Goal: Find specific fact: Find specific fact

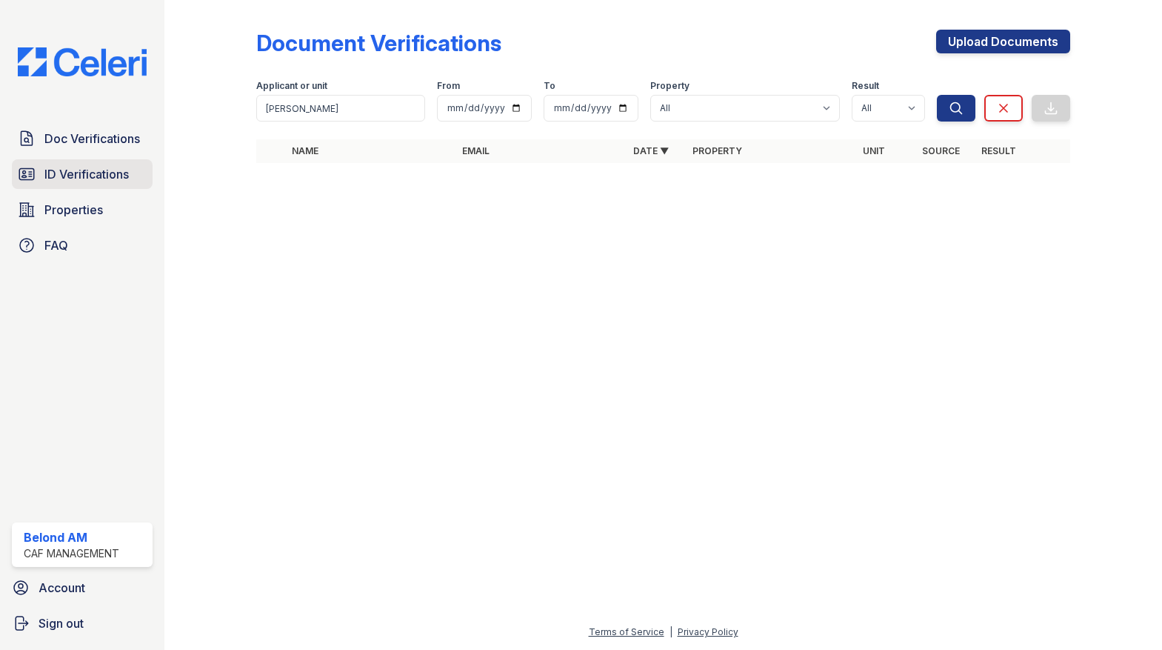
click at [105, 176] on span "ID Verifications" at bounding box center [86, 174] width 84 height 18
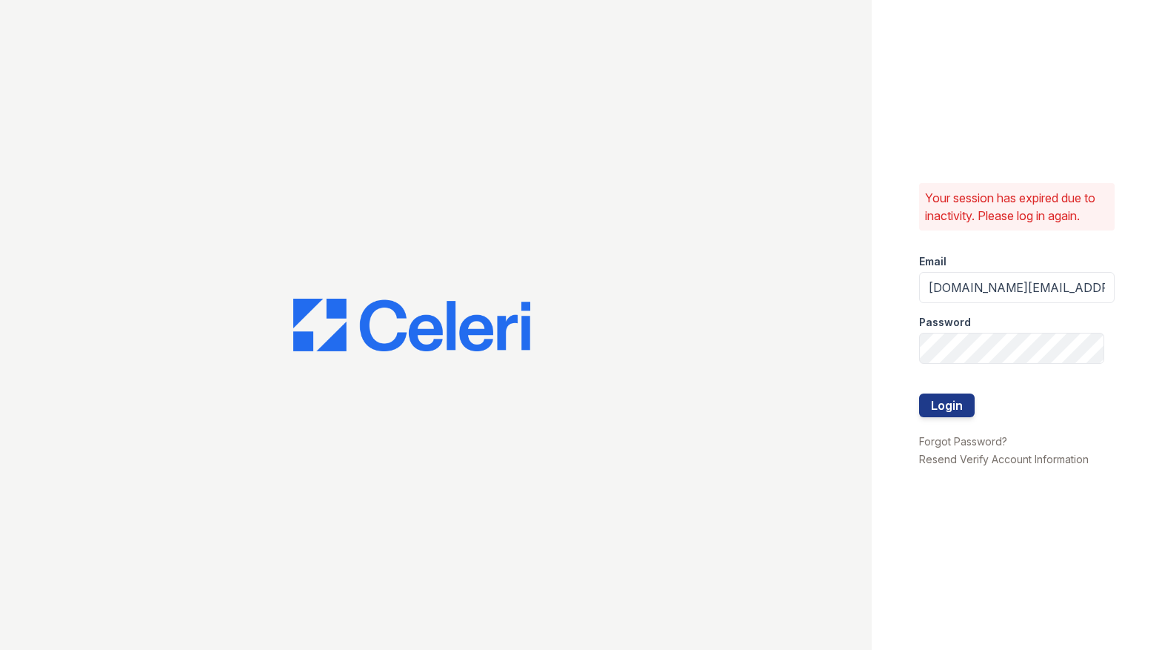
click at [939, 418] on div at bounding box center [1017, 424] width 196 height 15
click at [938, 410] on button "Login" at bounding box center [947, 405] width 56 height 24
click at [926, 396] on button "Login" at bounding box center [947, 405] width 56 height 24
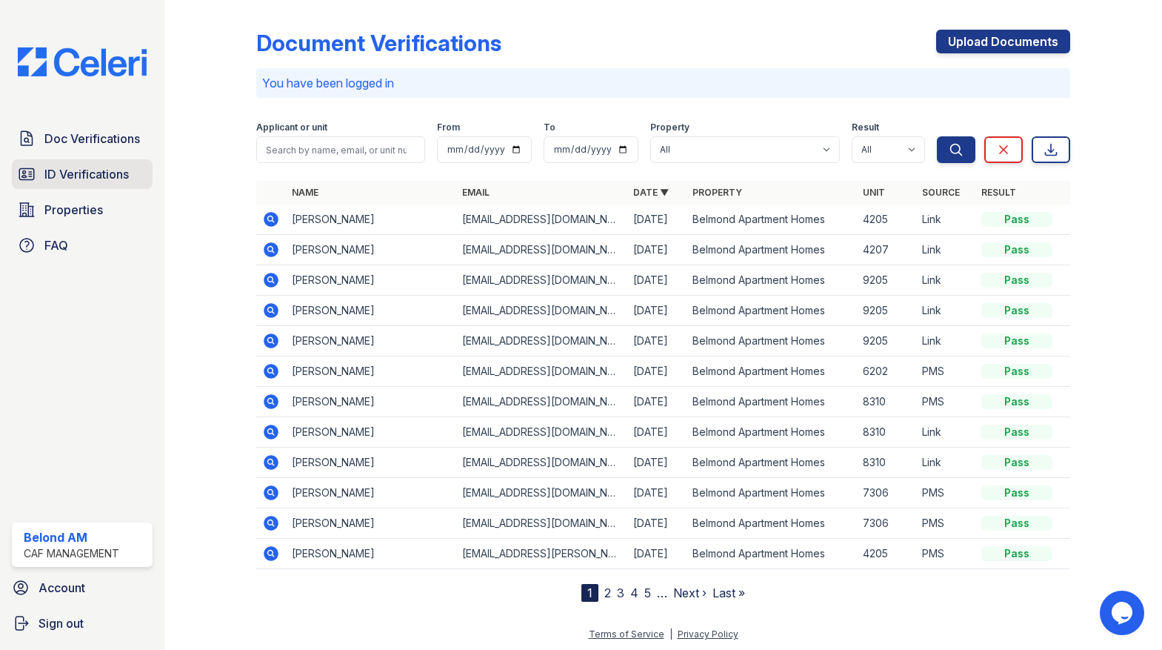
click at [65, 165] on span "ID Verifications" at bounding box center [86, 174] width 84 height 18
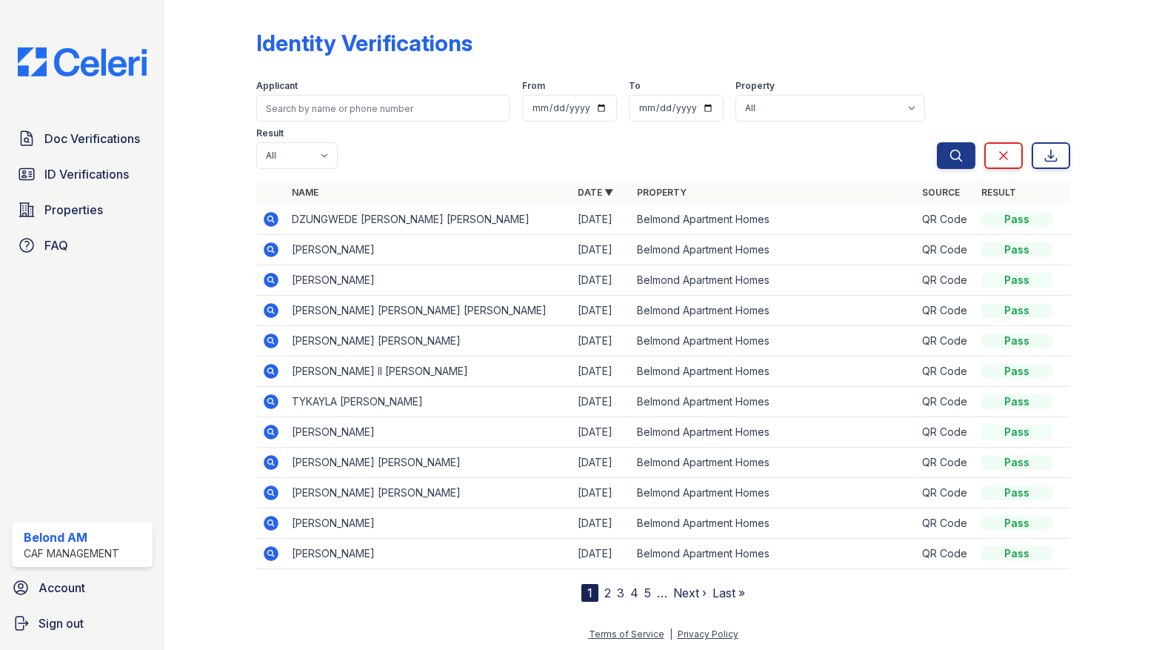
click at [268, 210] on icon at bounding box center [271, 219] width 18 height 18
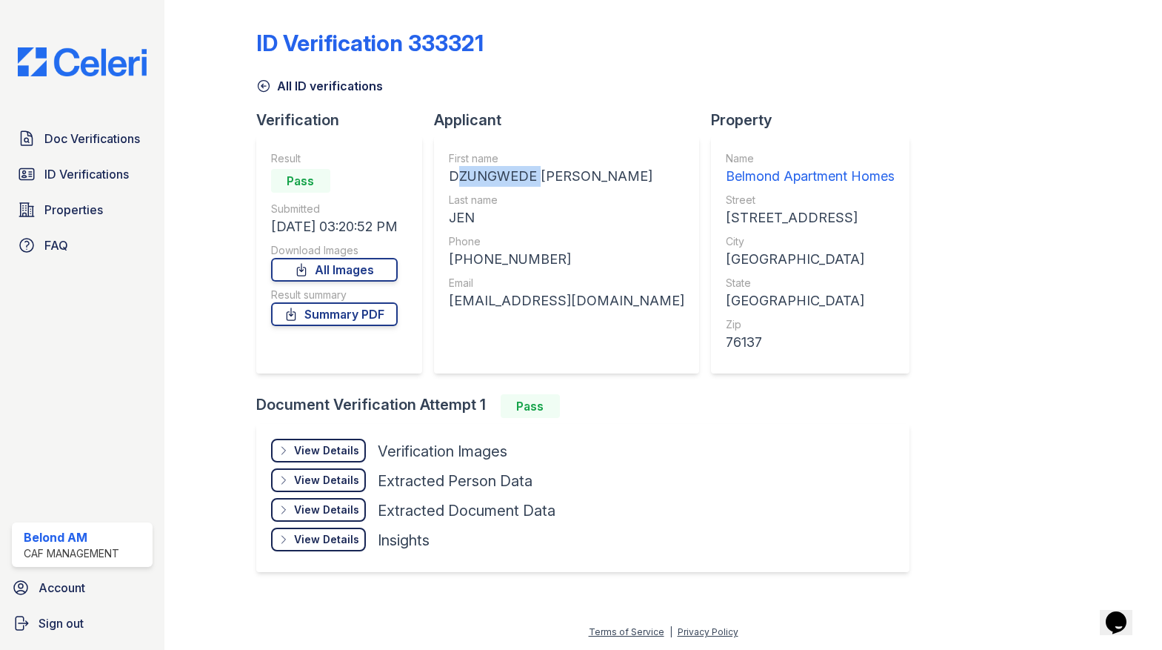
drag, startPoint x: 446, startPoint y: 172, endPoint x: 538, endPoint y: 173, distance: 91.9
click at [538, 173] on div "First name DZUNGWEDE JENNIFER Last name JEN Phone +12145585158 Email Jenniferje…" at bounding box center [566, 254] width 265 height 237
drag, startPoint x: 609, startPoint y: 175, endPoint x: 456, endPoint y: 181, distance: 153.5
click at [456, 181] on div "DZUNGWEDE JENNIFER" at bounding box center [567, 176] width 236 height 21
copy div "DZUNGWEDE JENNIFER"
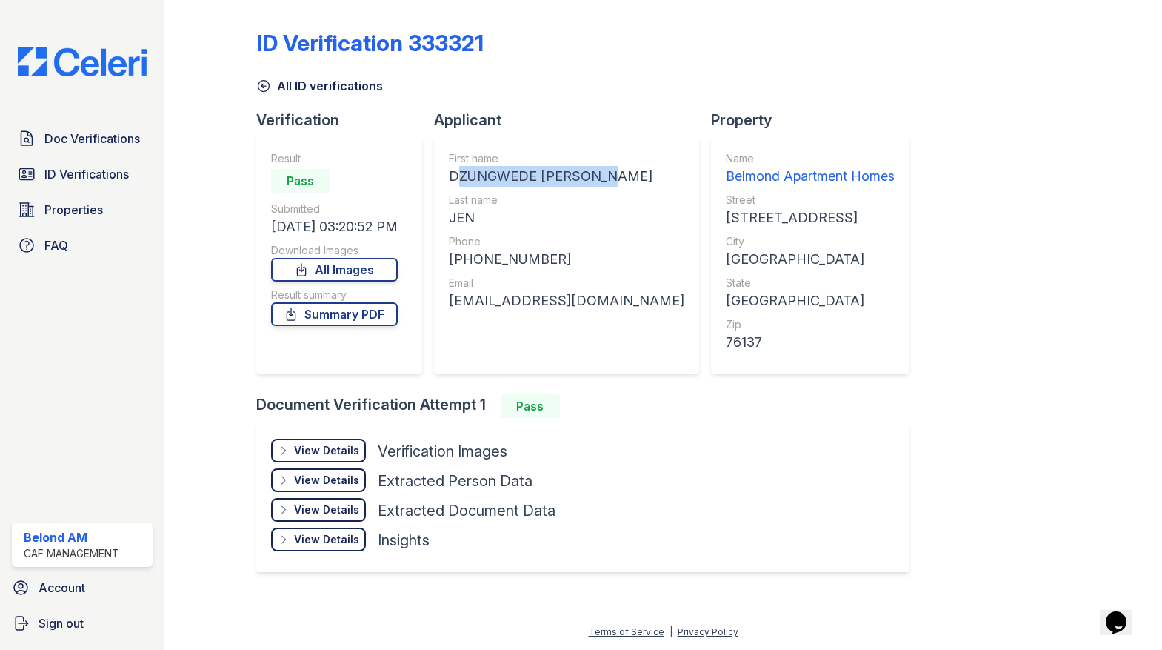
drag, startPoint x: 490, startPoint y: 213, endPoint x: 457, endPoint y: 219, distance: 33.1
click at [457, 219] on div "JEN" at bounding box center [567, 217] width 236 height 21
click at [490, 213] on div "JEN" at bounding box center [567, 217] width 236 height 21
drag, startPoint x: 490, startPoint y: 213, endPoint x: 445, endPoint y: 221, distance: 45.1
click at [445, 221] on div "First name DZUNGWEDE JENNIFER Last name JEN Phone +12145585158 Email Jenniferje…" at bounding box center [566, 254] width 265 height 237
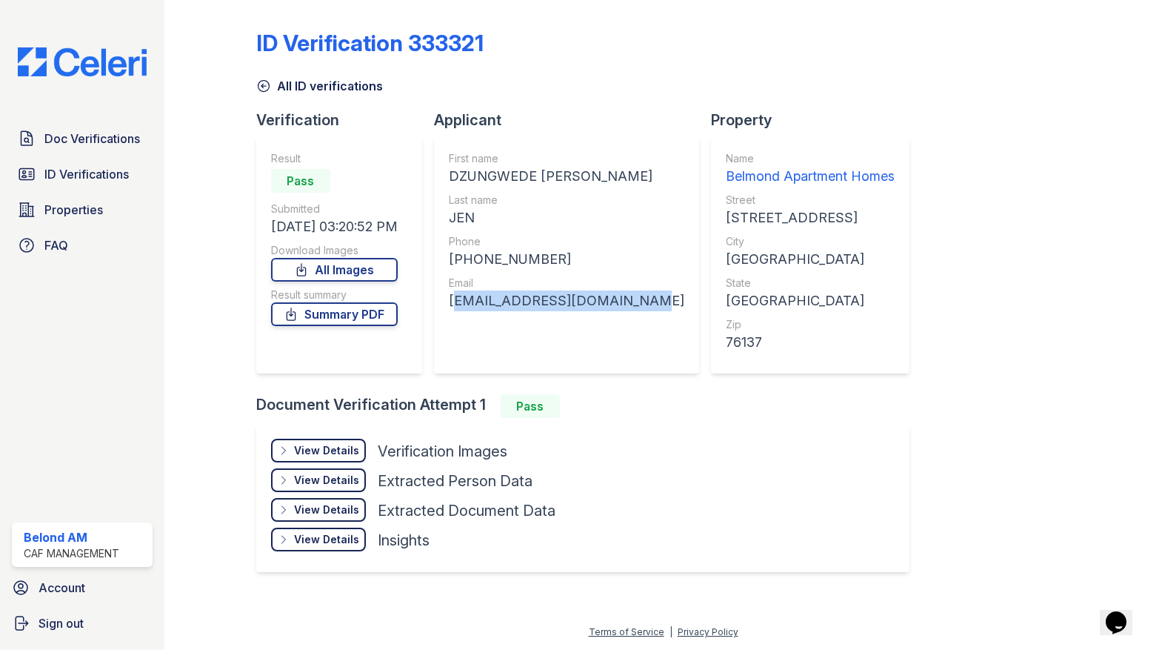
drag, startPoint x: 633, startPoint y: 303, endPoint x: 448, endPoint y: 310, distance: 184.6
click at [448, 310] on div "First name DZUNGWEDE JENNIFER Last name JEN Phone +12145585158 Email Jenniferje…" at bounding box center [566, 254] width 265 height 237
copy div "Jenniferjen3717@gmail.com"
drag, startPoint x: 513, startPoint y: 260, endPoint x: 468, endPoint y: 258, distance: 44.5
click at [468, 258] on div "+12145585158" at bounding box center [567, 259] width 236 height 21
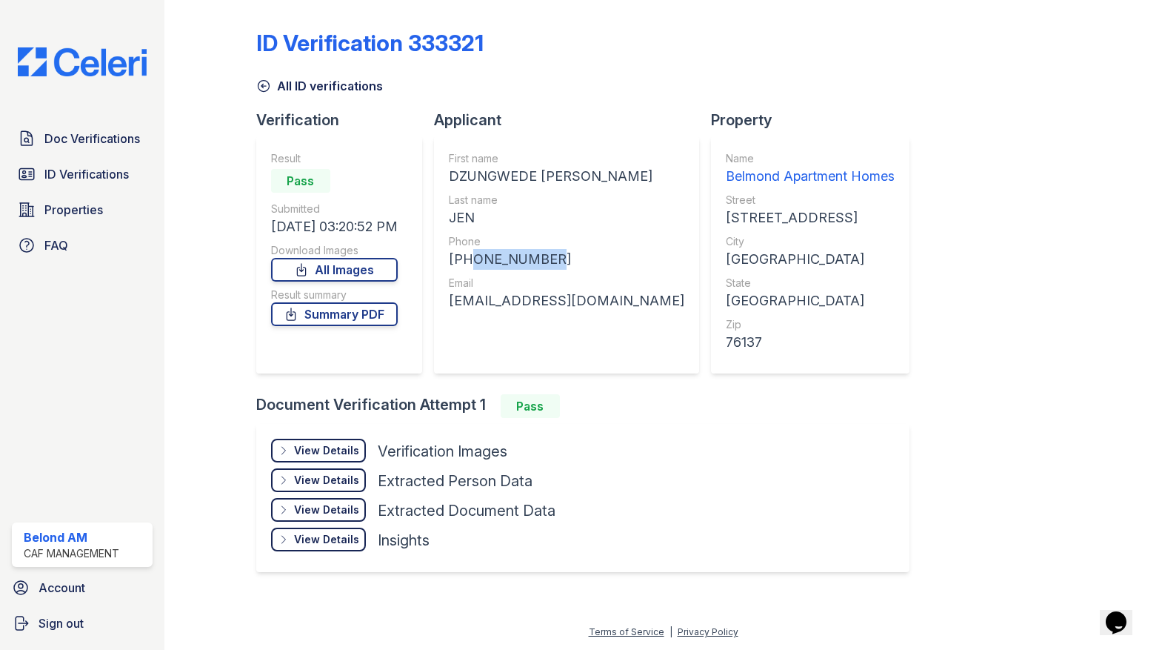
copy div "2145585158"
